Goal: Information Seeking & Learning: Learn about a topic

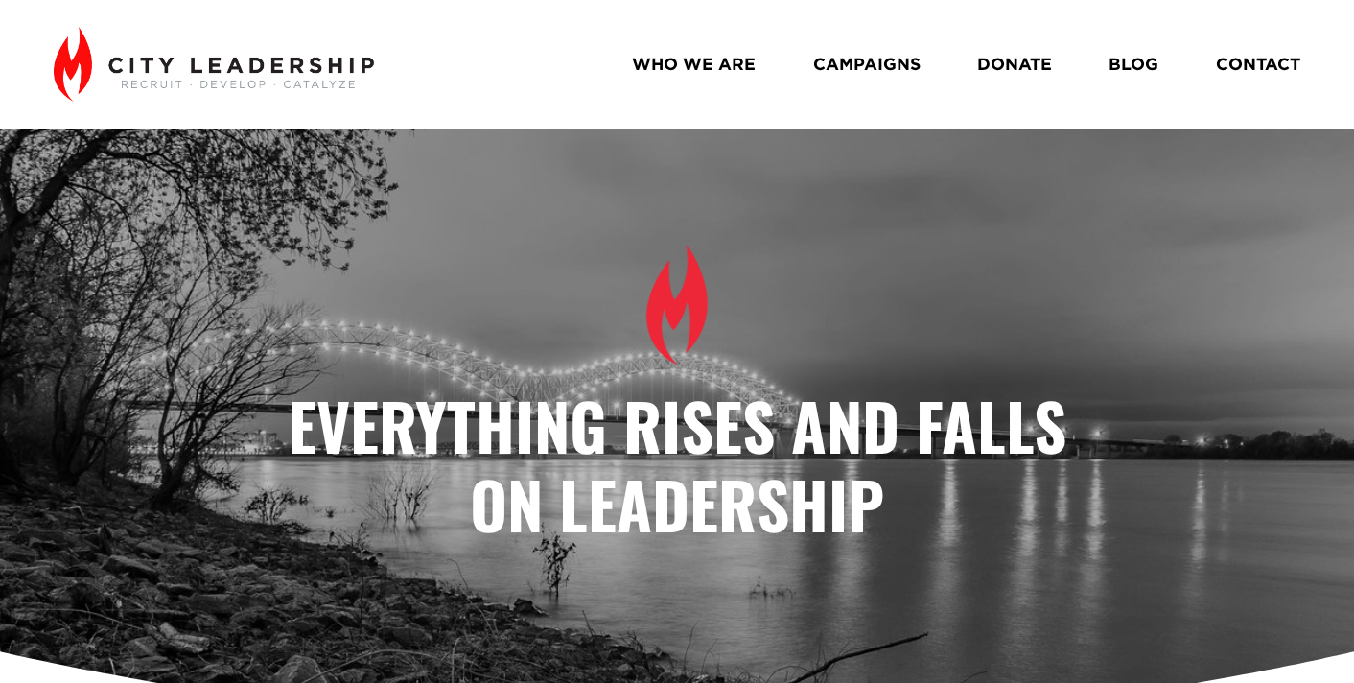
click at [1137, 59] on link "BLOG" at bounding box center [1134, 65] width 50 height 34
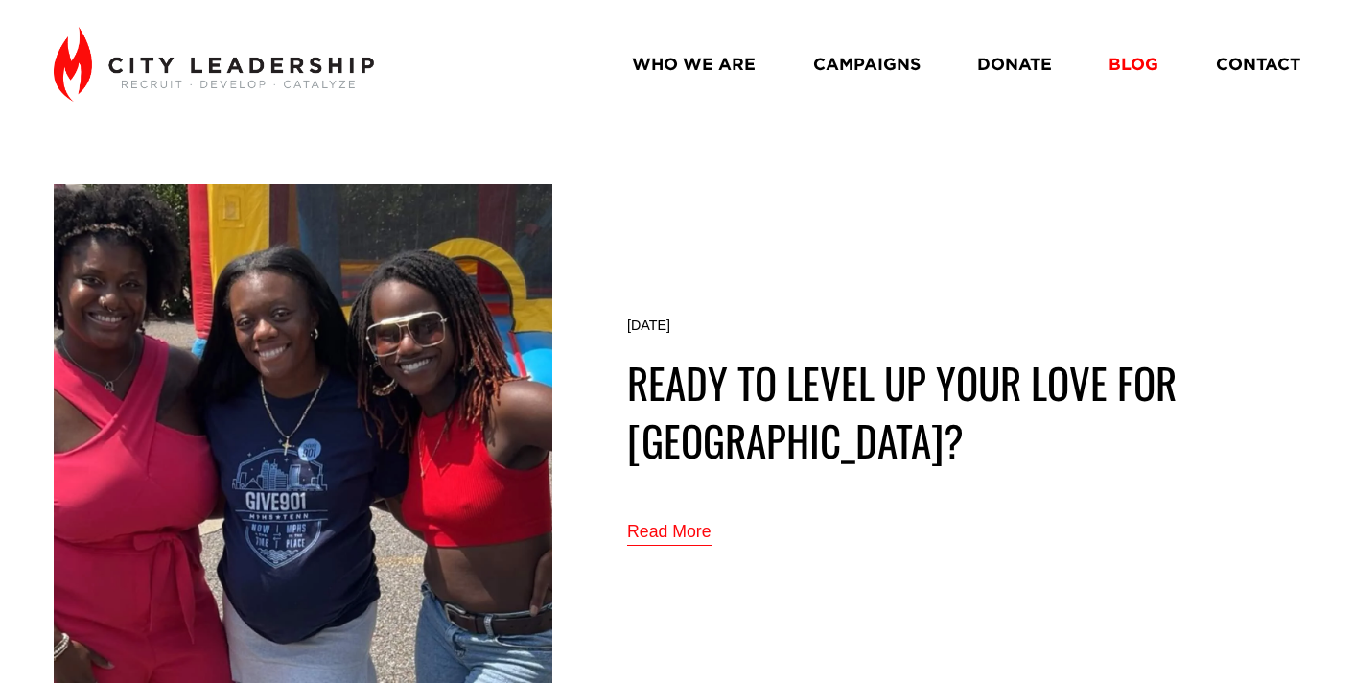
scroll to position [51, 0]
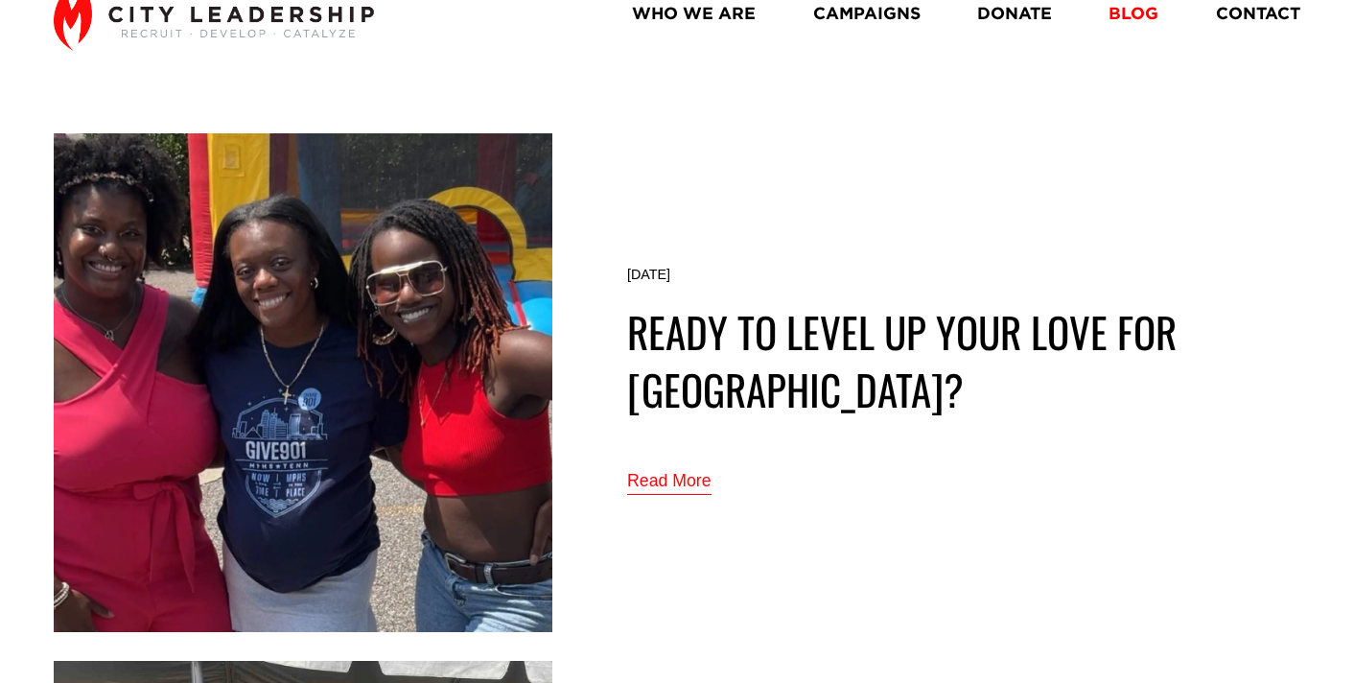
click at [406, 382] on img at bounding box center [303, 383] width 499 height 500
